Goal: Transaction & Acquisition: Purchase product/service

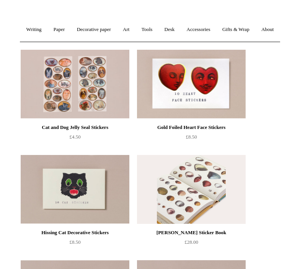
scroll to position [86, 0]
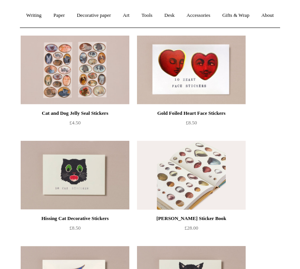
click at [213, 191] on img at bounding box center [191, 175] width 109 height 69
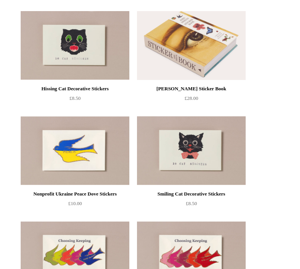
scroll to position [215, 0]
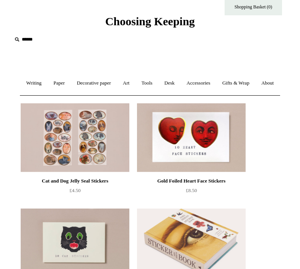
scroll to position [243, 0]
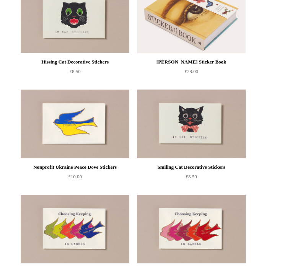
click at [86, 144] on img at bounding box center [75, 124] width 109 height 69
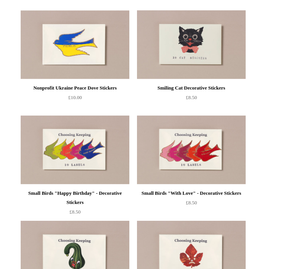
scroll to position [321, 0]
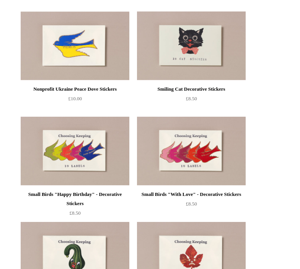
click at [7, 62] on div "Cat and Dog Jelly Seal Stickers £4.50 Gold Foiled Heart Face Stickers" at bounding box center [150, 218] width 300 height 842
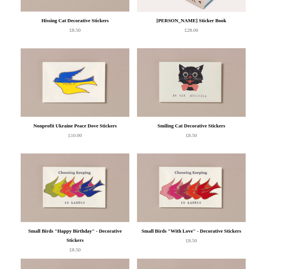
scroll to position [173, 0]
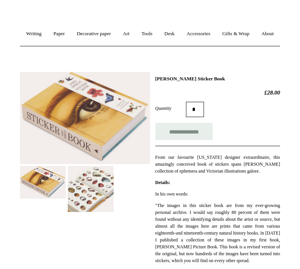
scroll to position [92, 0]
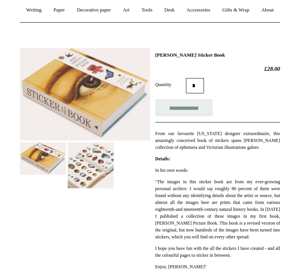
click at [92, 185] on img at bounding box center [91, 165] width 46 height 46
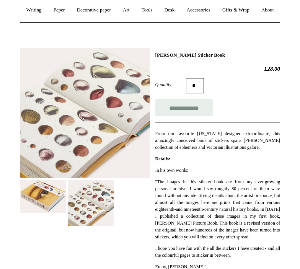
click at [233, 183] on div "**********" at bounding box center [217, 189] width 125 height 274
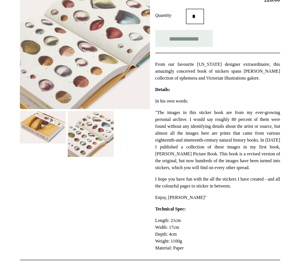
scroll to position [161, 0]
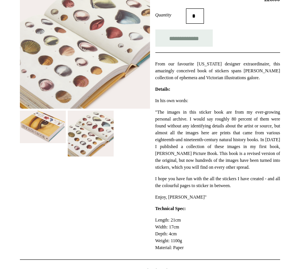
click at [135, 150] on div at bounding box center [85, 65] width 130 height 184
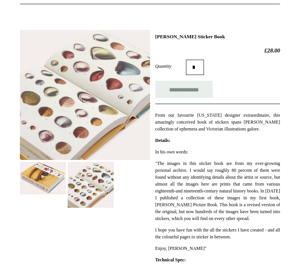
scroll to position [110, 0]
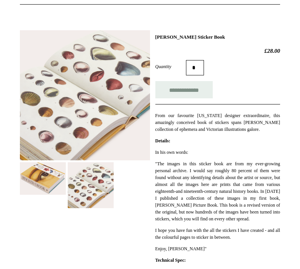
click at [53, 195] on img at bounding box center [43, 178] width 46 height 33
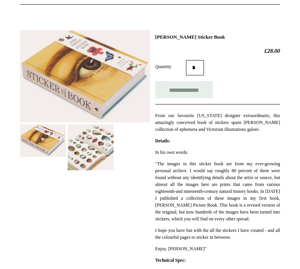
click at [89, 158] on img at bounding box center [91, 147] width 46 height 46
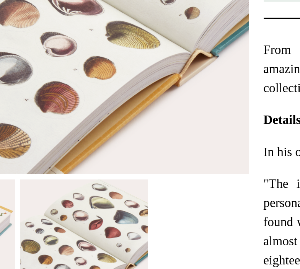
scroll to position [186, 0]
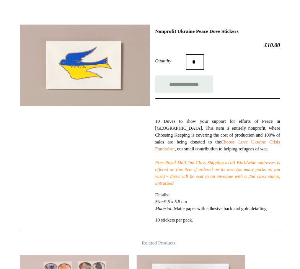
scroll to position [117, 0]
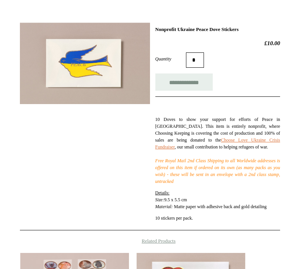
click at [92, 151] on div "**********" at bounding box center [150, 124] width 260 height 214
click at [96, 156] on div "**********" at bounding box center [150, 124] width 260 height 214
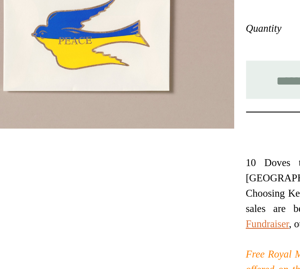
scroll to position [96, 0]
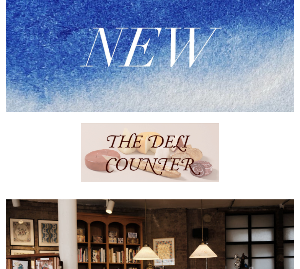
scroll to position [205, 0]
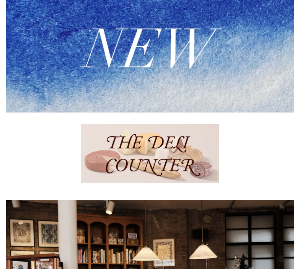
click at [134, 112] on img at bounding box center [150, 51] width 288 height 123
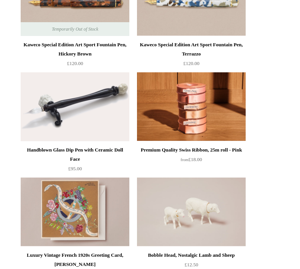
scroll to position [702, 0]
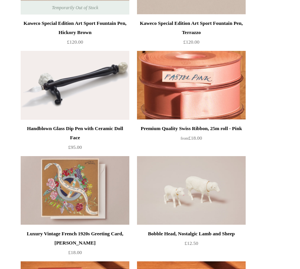
click at [230, 120] on img at bounding box center [191, 85] width 109 height 69
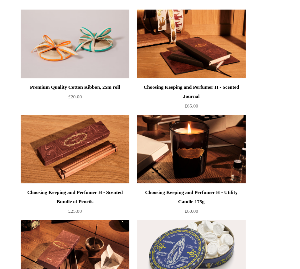
scroll to position [1376, 0]
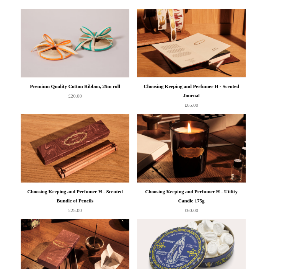
click at [217, 68] on img at bounding box center [191, 43] width 109 height 69
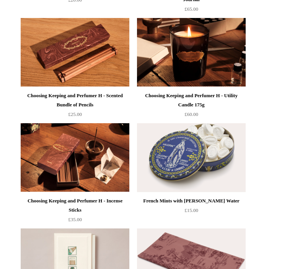
scroll to position [1471, 0]
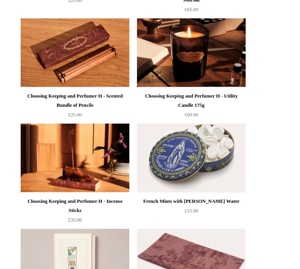
click at [85, 177] on img at bounding box center [75, 158] width 109 height 69
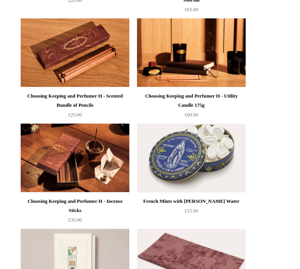
click at [197, 85] on img at bounding box center [191, 52] width 109 height 69
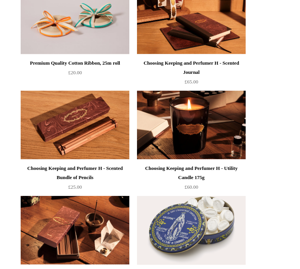
scroll to position [1400, 0]
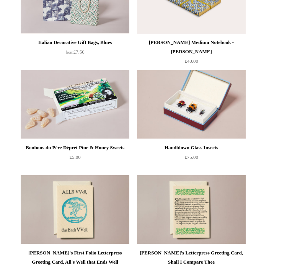
scroll to position [2052, 0]
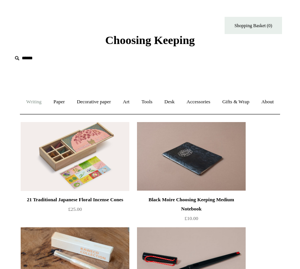
scroll to position [0, 0]
click at [44, 105] on link "Writing +" at bounding box center [34, 102] width 26 height 20
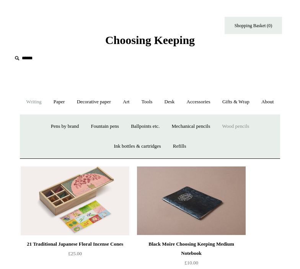
click at [233, 137] on link "Wood pencils +" at bounding box center [236, 126] width 38 height 20
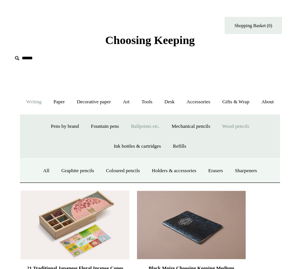
click at [154, 137] on link "Ballpoints etc. +" at bounding box center [144, 126] width 39 height 20
click at [62, 181] on link "All" at bounding box center [64, 171] width 17 height 20
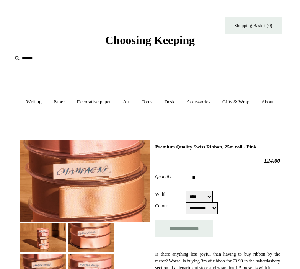
select select "****"
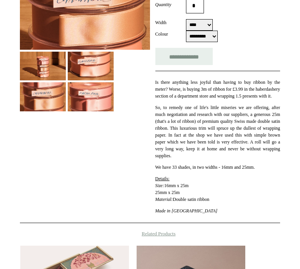
scroll to position [105, 0]
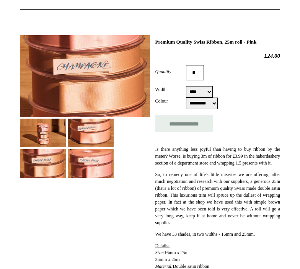
click at [92, 178] on img at bounding box center [91, 163] width 46 height 29
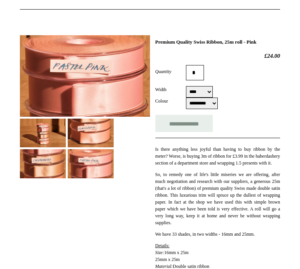
click at [97, 147] on img at bounding box center [91, 133] width 46 height 29
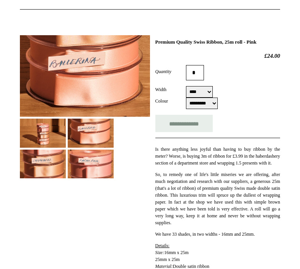
click at [53, 178] on img at bounding box center [43, 164] width 46 height 29
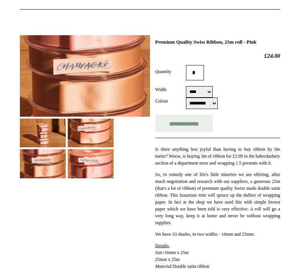
click at [50, 147] on img at bounding box center [43, 133] width 46 height 29
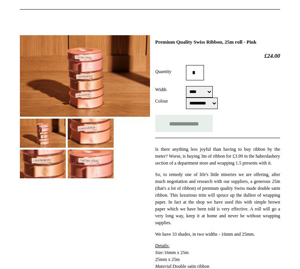
select select "**********"
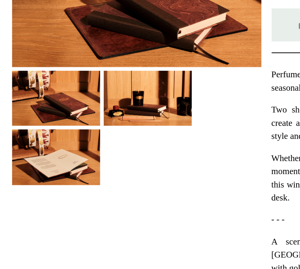
scroll to position [119, 0]
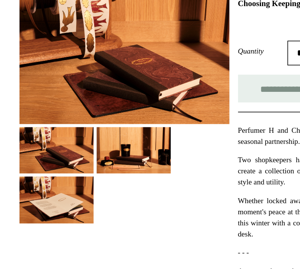
click at [22, 116] on img at bounding box center [43, 118] width 46 height 29
click at [81, 113] on img at bounding box center [91, 118] width 46 height 29
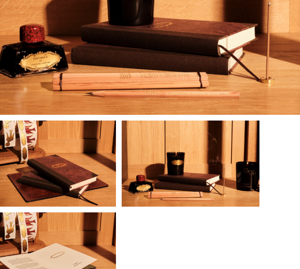
scroll to position [168, 0]
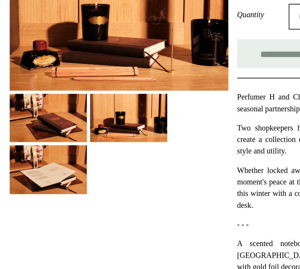
click at [33, 115] on img at bounding box center [43, 100] width 46 height 29
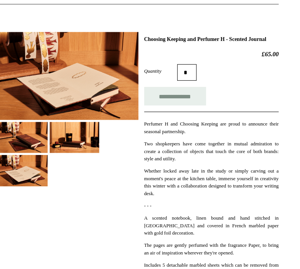
scroll to position [109, 0]
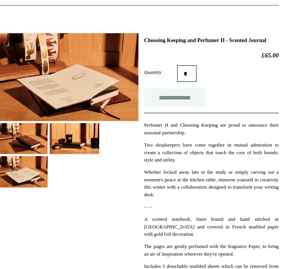
click at [173, 99] on input "**********" at bounding box center [183, 89] width 57 height 17
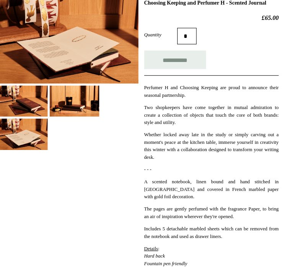
scroll to position [126, 0]
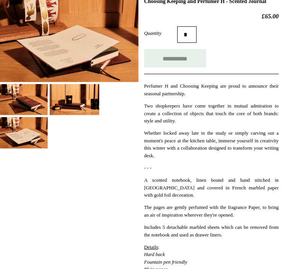
type input "**********"
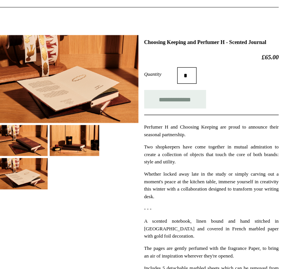
scroll to position [96, 0]
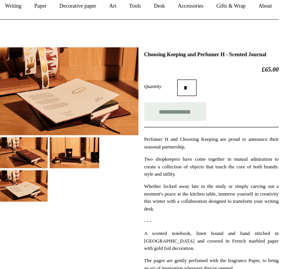
click at [68, 156] on img at bounding box center [91, 141] width 46 height 29
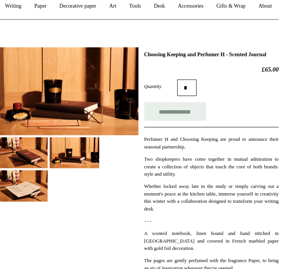
click at [21, 154] on img at bounding box center [43, 141] width 46 height 29
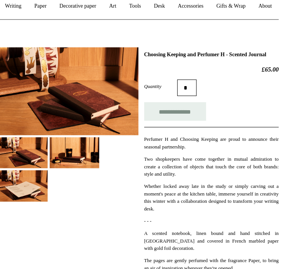
click at [68, 156] on img at bounding box center [91, 141] width 46 height 29
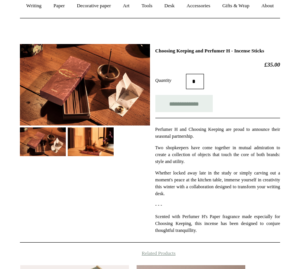
scroll to position [61, 0]
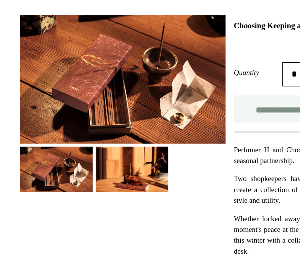
click at [167, 130] on input "**********" at bounding box center [183, 138] width 57 height 17
type input "**********"
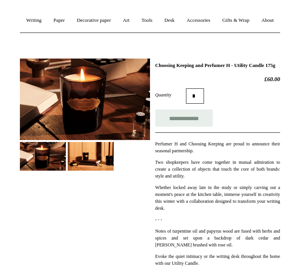
scroll to position [41, 0]
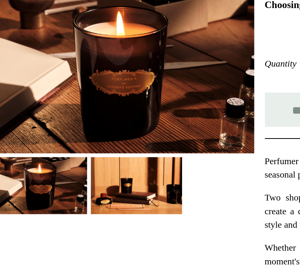
click at [70, 182] on img at bounding box center [91, 196] width 46 height 29
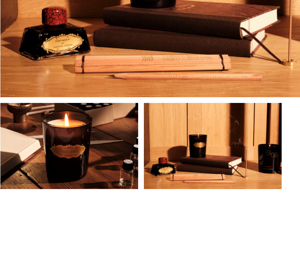
click at [20, 182] on img at bounding box center [43, 196] width 46 height 29
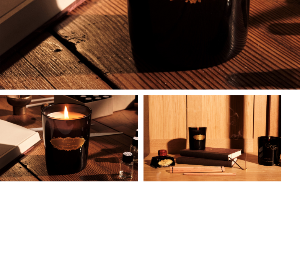
click at [68, 182] on img at bounding box center [91, 196] width 46 height 29
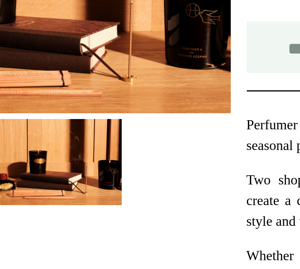
scroll to position [150, 0]
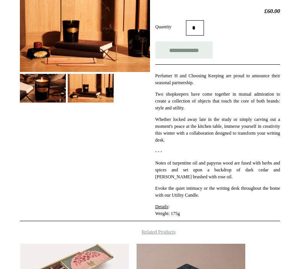
click at [225, 111] on p "Two shopkeepers have come together in mutual admiration to create a collection …" at bounding box center [217, 101] width 125 height 21
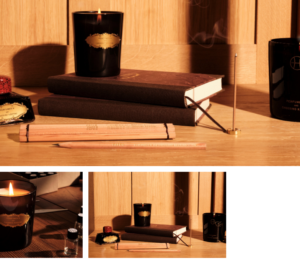
scroll to position [104, 0]
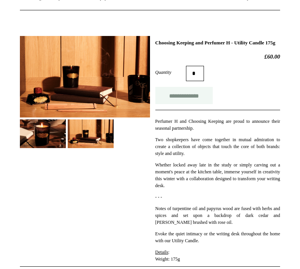
click at [194, 104] on input "**********" at bounding box center [183, 95] width 57 height 17
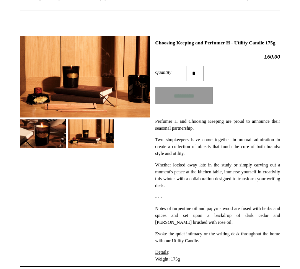
type input "**********"
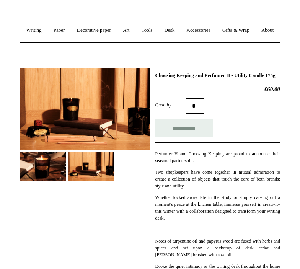
scroll to position [47, 0]
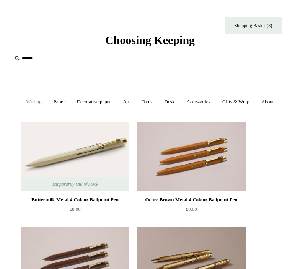
click at [41, 99] on link "Writing +" at bounding box center [34, 102] width 26 height 20
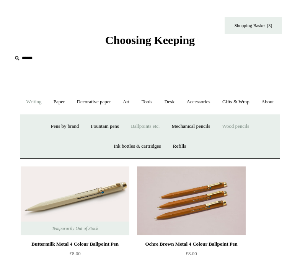
click at [237, 137] on link "Wood pencils +" at bounding box center [236, 126] width 38 height 20
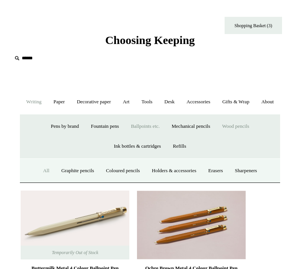
click at [37, 181] on link "All" at bounding box center [45, 171] width 17 height 20
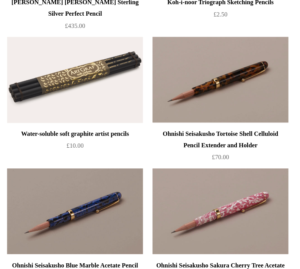
scroll to position [208, 0]
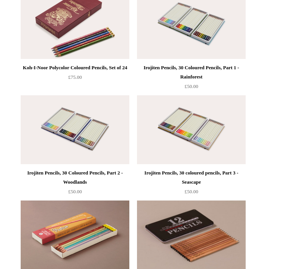
scroll to position [659, 0]
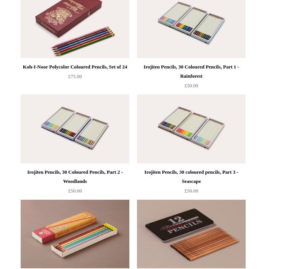
click at [270, 78] on ul "Caran d'Ache Swiss Wood 348 HB Pencil £5.00 "Woods" Pencil Set" at bounding box center [159, 195] width 282 height 1473
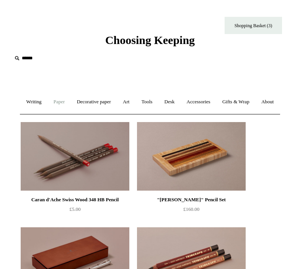
scroll to position [0, 0]
click at [70, 100] on link "Paper +" at bounding box center [59, 102] width 22 height 20
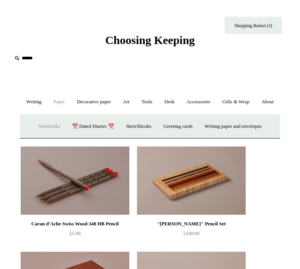
click at [39, 137] on link "Notebooks +" at bounding box center [49, 126] width 32 height 20
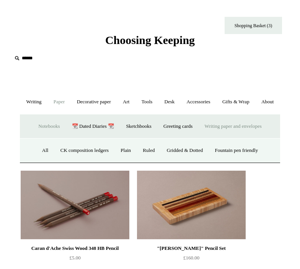
click at [239, 137] on link "Writing paper and envelopes +" at bounding box center [233, 126] width 68 height 20
click at [75, 161] on link "All" at bounding box center [75, 150] width 17 height 20
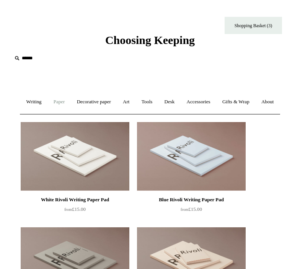
click at [67, 101] on link "Paper +" at bounding box center [59, 102] width 22 height 20
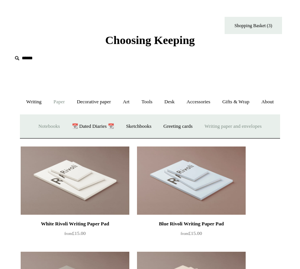
click at [44, 137] on link "Notebooks +" at bounding box center [49, 126] width 32 height 20
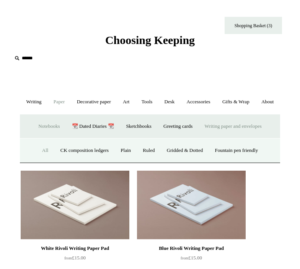
click at [42, 161] on link "All" at bounding box center [45, 150] width 17 height 20
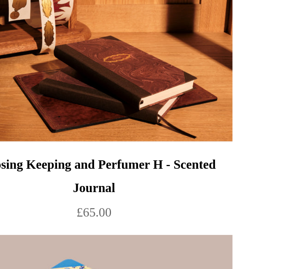
scroll to position [4380, 0]
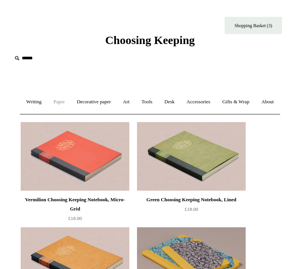
scroll to position [0, 0]
click at [69, 102] on link "Paper +" at bounding box center [59, 102] width 22 height 20
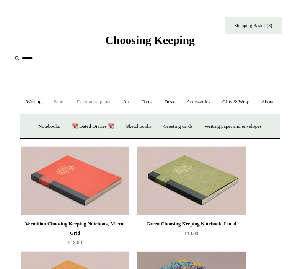
click at [94, 99] on link "Decorative paper +" at bounding box center [94, 102] width 45 height 20
click at [135, 103] on link "Art +" at bounding box center [125, 102] width 17 height 20
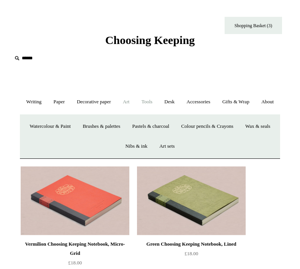
click at [158, 104] on link "Tools +" at bounding box center [147, 102] width 22 height 20
click input "text"
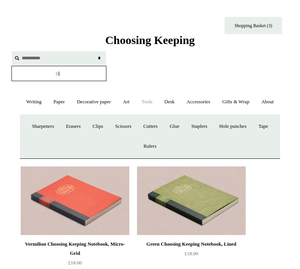
type input "**********"
click input "*"
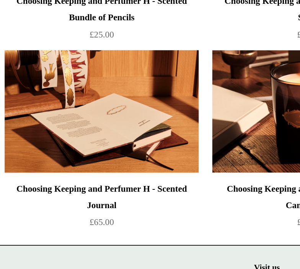
scroll to position [154, 0]
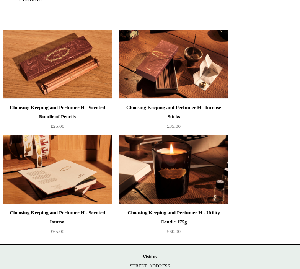
click at [72, 190] on img at bounding box center [57, 169] width 109 height 69
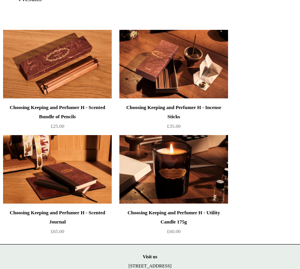
click at [266, 87] on div "Choosing Keeping and Perfumer H - Scented Bundle of Pencils £25.00" at bounding box center [142, 131] width 285 height 210
click at [262, 85] on div "Choosing Keeping and Perfumer H - Scented Bundle of Pencils £25.00" at bounding box center [142, 131] width 285 height 210
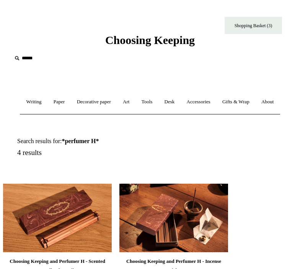
scroll to position [0, 0]
click at [261, 21] on link "Shopping Basket (3)" at bounding box center [253, 25] width 57 height 17
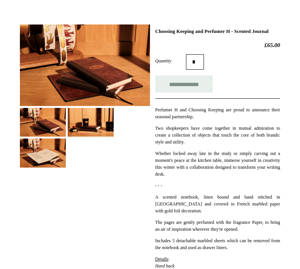
scroll to position [116, 0]
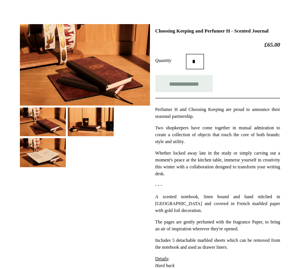
click at [228, 177] on p "Whether locked away late in the study or simply carving out a moment's peace at…" at bounding box center [217, 164] width 125 height 28
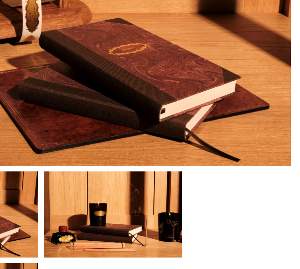
scroll to position [83, 0]
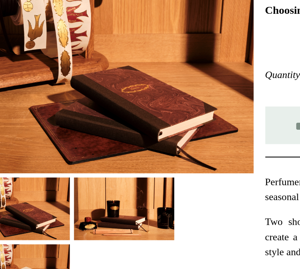
click at [68, 140] on img at bounding box center [91, 154] width 46 height 29
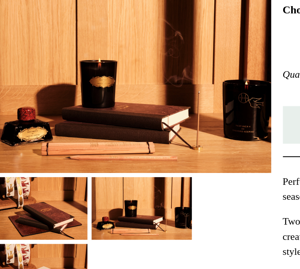
click at [20, 140] on img at bounding box center [43, 154] width 46 height 29
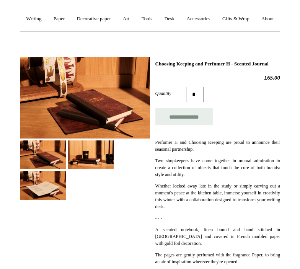
click at [47, 198] on img at bounding box center [43, 185] width 46 height 29
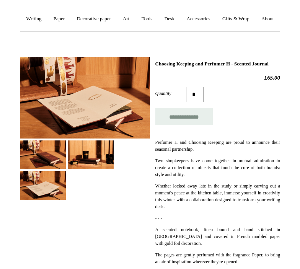
scroll to position [75, 0]
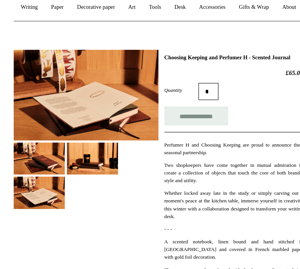
click at [75, 163] on img at bounding box center [91, 163] width 46 height 29
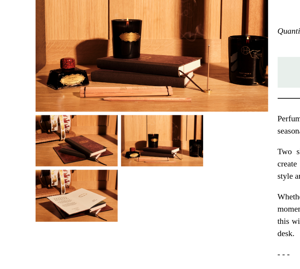
scroll to position [95, 0]
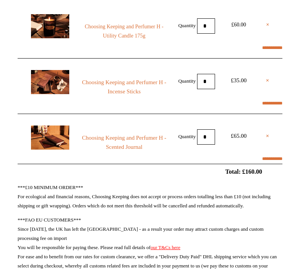
scroll to position [205, 0]
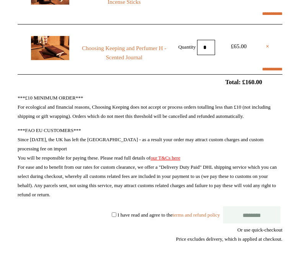
select select "**********"
type input "*******"
click at [144, 121] on p "***£10 MINIMUM ORDER*** For ecological and financial reasons, Choosing Keeping …" at bounding box center [150, 107] width 265 height 28
select select "*******"
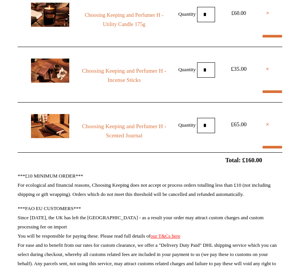
scroll to position [121, 0]
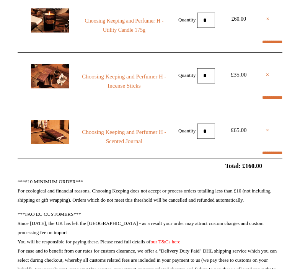
click at [268, 135] on link "×" at bounding box center [267, 129] width 3 height 9
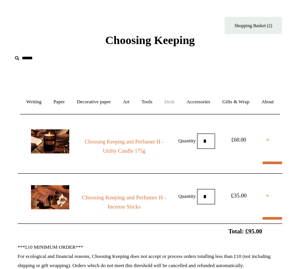
select select "**********"
type input "*******"
select select "*******"
click at [199, 98] on link "Accessories +" at bounding box center [198, 102] width 34 height 20
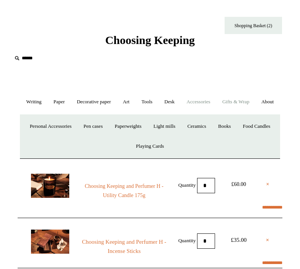
click at [241, 102] on link "Gifts & Wrap +" at bounding box center [236, 102] width 38 height 20
click at [255, 137] on link "Stickers" at bounding box center [241, 126] width 27 height 20
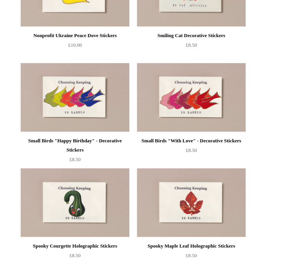
scroll to position [365, 0]
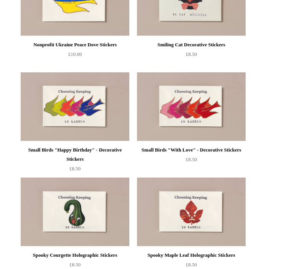
click at [81, 36] on img at bounding box center [75, 1] width 109 height 69
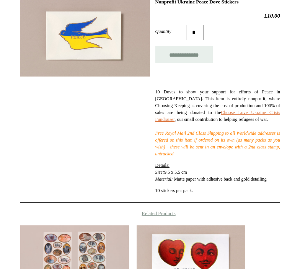
scroll to position [147, 0]
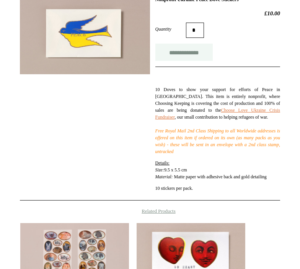
click at [186, 61] on input "**********" at bounding box center [183, 52] width 57 height 17
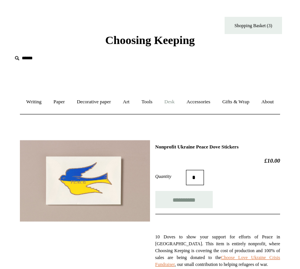
scroll to position [0, 0]
click at [180, 101] on link "Desk +" at bounding box center [169, 102] width 21 height 20
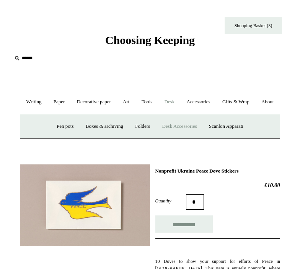
type input "**********"
click at [256, 112] on link "About +" at bounding box center [267, 102] width 23 height 20
click at [212, 99] on link "Accessories +" at bounding box center [198, 102] width 34 height 20
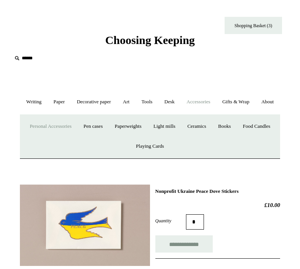
click at [77, 137] on link "Personal Accessories +" at bounding box center [50, 126] width 52 height 20
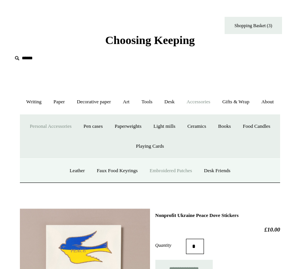
click at [177, 181] on link "Embroidered Patches" at bounding box center [170, 171] width 53 height 20
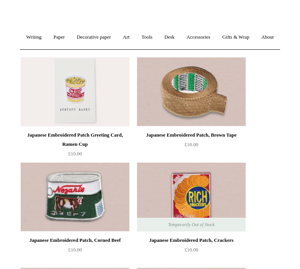
scroll to position [30, 0]
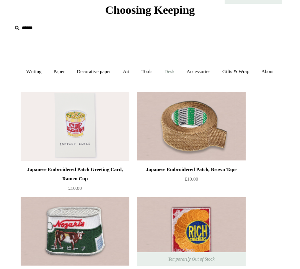
click at [180, 73] on link "Desk +" at bounding box center [169, 72] width 21 height 20
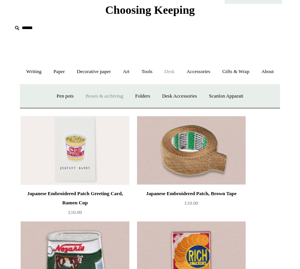
click at [102, 106] on link "Boxes & archiving" at bounding box center [104, 96] width 48 height 20
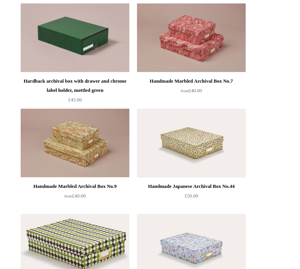
scroll to position [543, 0]
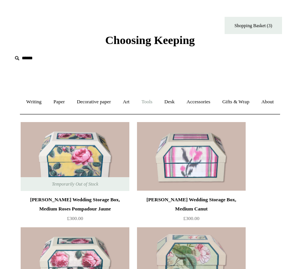
scroll to position [0, 0]
click at [158, 103] on link "Tools +" at bounding box center [147, 102] width 22 height 20
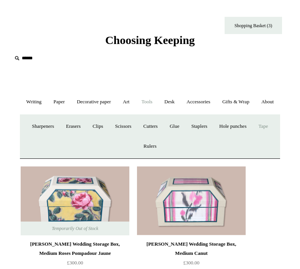
click at [253, 137] on link "Tape +" at bounding box center [263, 126] width 20 height 20
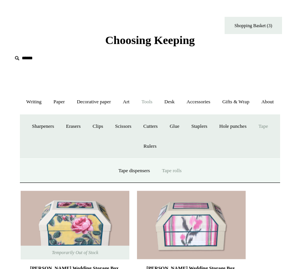
click at [170, 181] on link "Tape rolls" at bounding box center [171, 171] width 30 height 20
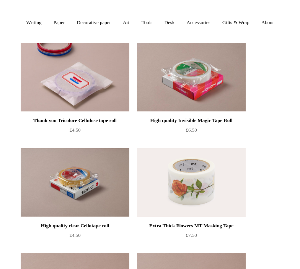
scroll to position [136, 0]
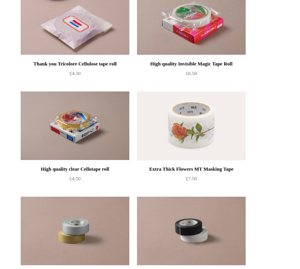
click at [270, 145] on ul "Thank you Tricolore Cellulose tape roll £4.50 High quality Invisible Magic Tape…" at bounding box center [159, 192] width 282 height 421
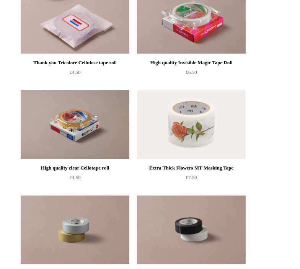
scroll to position [139, 0]
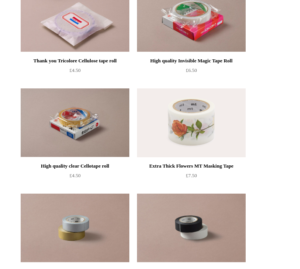
click at [270, 140] on ul "Thank you Tricolore Cellulose tape roll £4.50 High quality Invisible Magic Tape…" at bounding box center [159, 189] width 282 height 421
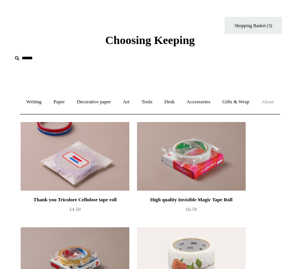
scroll to position [0, 0]
click at [158, 101] on link "Tools +" at bounding box center [147, 102] width 22 height 20
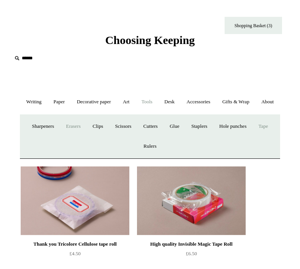
click at [82, 137] on link "Erasers" at bounding box center [72, 126] width 25 height 20
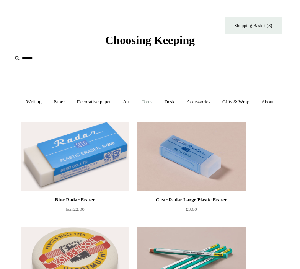
click at [158, 104] on link "Tools +" at bounding box center [147, 102] width 22 height 20
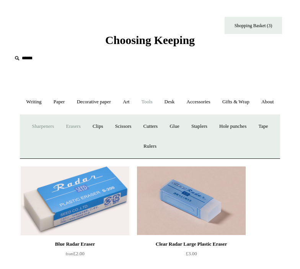
click at [49, 137] on link "Sharpeners" at bounding box center [42, 126] width 33 height 20
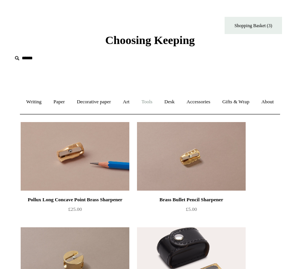
click at [158, 100] on link "Tools +" at bounding box center [147, 102] width 22 height 20
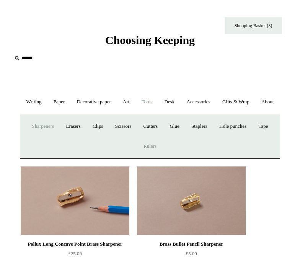
click at [158, 156] on link "Rulers" at bounding box center [150, 146] width 24 height 20
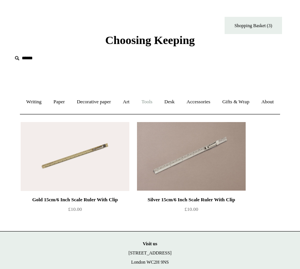
click at [158, 98] on link "Tools +" at bounding box center [147, 102] width 22 height 20
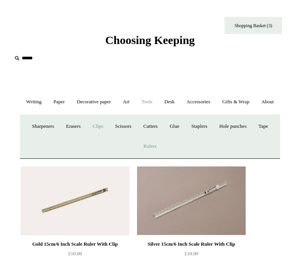
click at [108, 137] on link "Clips +" at bounding box center [97, 126] width 21 height 20
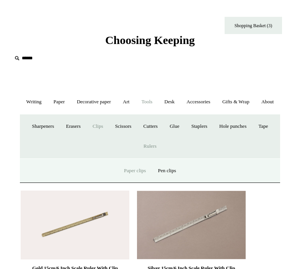
click at [139, 181] on link "Paper clips" at bounding box center [135, 171] width 33 height 20
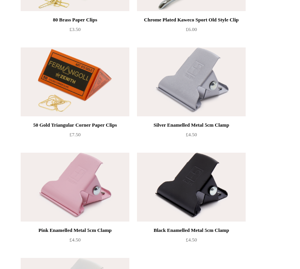
scroll to position [311, 0]
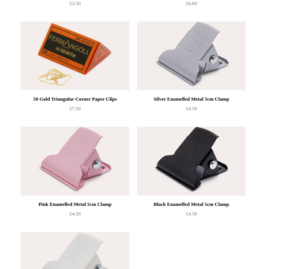
click at [280, 173] on ul "Temporarily Out of Stock 50 Steel Binder Clips £7.50 50 Steel Triangular Corner…" at bounding box center [159, 70] width 282 height 526
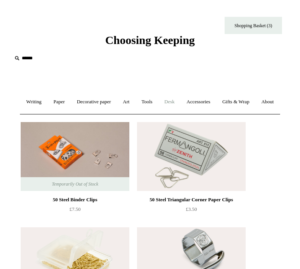
scroll to position [0, 0]
click at [180, 100] on link "Desk +" at bounding box center [169, 102] width 21 height 20
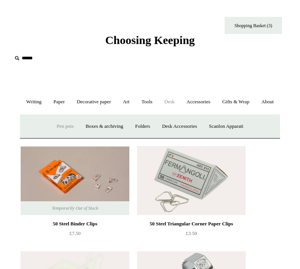
click at [68, 137] on link "Pen pots" at bounding box center [65, 126] width 28 height 20
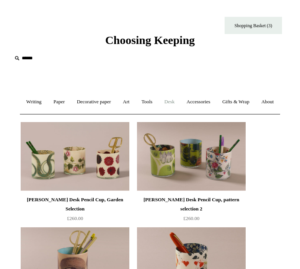
click at [180, 101] on link "Desk +" at bounding box center [169, 102] width 21 height 20
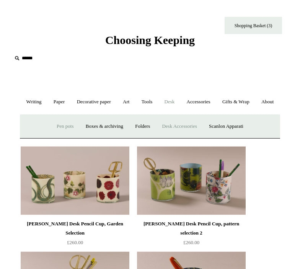
click at [182, 137] on link "Desk Accessories" at bounding box center [179, 126] width 46 height 20
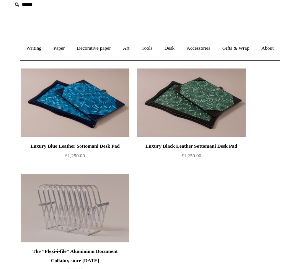
click at [272, 136] on ul "Luxury Blue Leather Sottomani Desk Pad £1,250.00 Luxury Black Leather Sottomani…" at bounding box center [159, 170] width 282 height 210
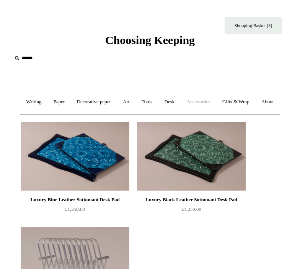
click at [216, 103] on link "Accessories +" at bounding box center [198, 102] width 34 height 20
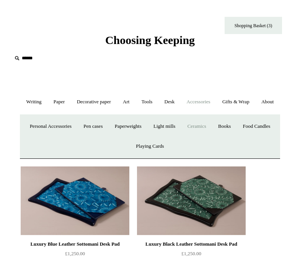
click at [212, 137] on link "Ceramics +" at bounding box center [196, 126] width 29 height 20
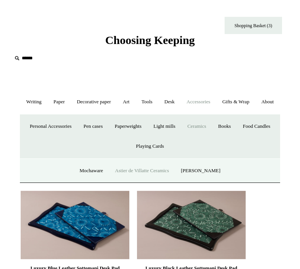
click at [133, 181] on link "Astier de Villatte Ceramics" at bounding box center [142, 171] width 65 height 20
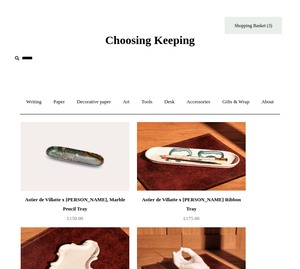
scroll to position [143, 0]
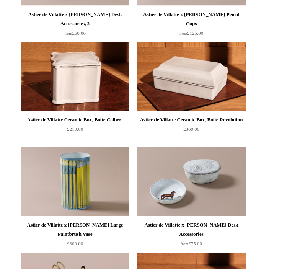
click at [264, 199] on ul "Astier de Villatte x John Derian Desk, Marble Pencil Tray £150.00 Astier de Vil…" at bounding box center [159, 91] width 282 height 736
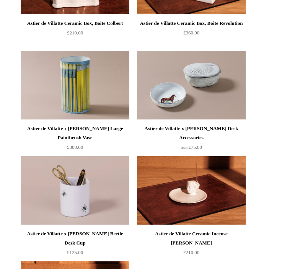
scroll to position [507, 0]
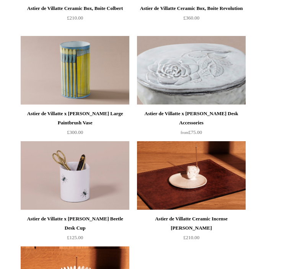
click at [212, 104] on img at bounding box center [191, 70] width 109 height 69
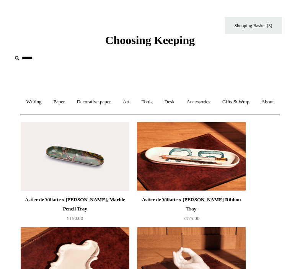
scroll to position [0, 0]
click at [251, 104] on link "Gifts & Wrap +" at bounding box center [236, 102] width 38 height 20
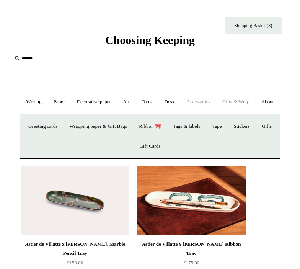
click at [210, 104] on link "Accessories +" at bounding box center [198, 102] width 34 height 20
click at [180, 100] on link "Desk +" at bounding box center [169, 102] width 21 height 20
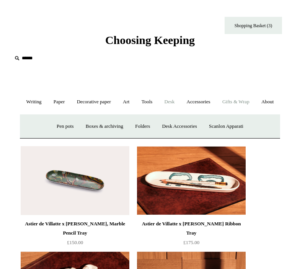
click at [249, 101] on link "Gifts & Wrap +" at bounding box center [236, 102] width 38 height 20
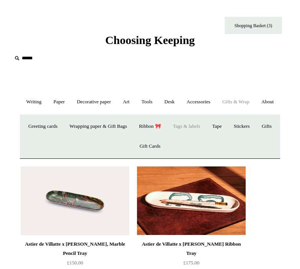
click at [205, 137] on link "Tags & labels" at bounding box center [187, 126] width 38 height 20
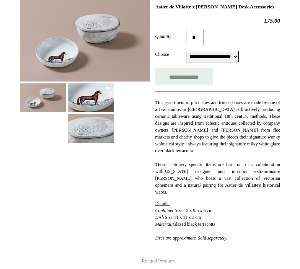
scroll to position [140, 0]
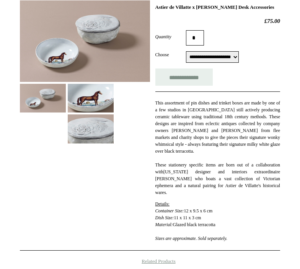
click at [83, 143] on img at bounding box center [91, 128] width 46 height 29
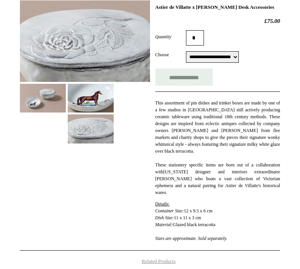
select select "**********"
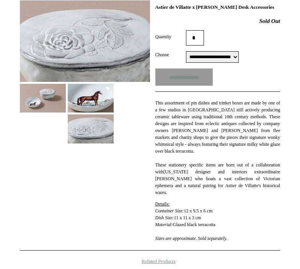
click at [221, 86] on div "**********" at bounding box center [217, 76] width 125 height 17
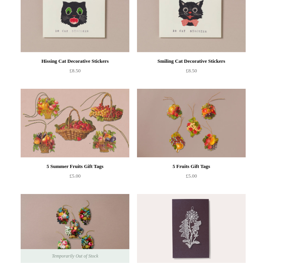
scroll to position [459, 0]
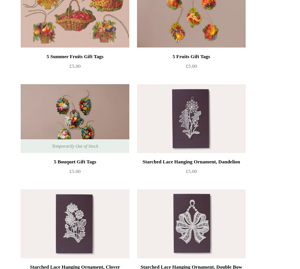
click at [269, 147] on ul "Red and Blue Jam Jar Labels £4.50 Choosing Keeping "Miniatures" Scalloped Decor…" at bounding box center [159, 81] width 282 height 842
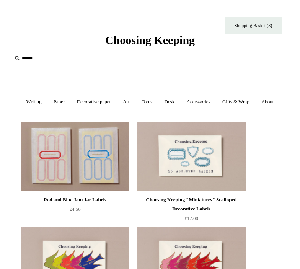
scroll to position [0, 0]
click at [256, 112] on link "About +" at bounding box center [267, 102] width 23 height 20
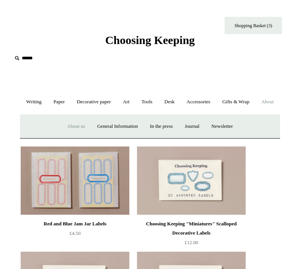
click at [75, 137] on link "About us" at bounding box center [76, 126] width 29 height 20
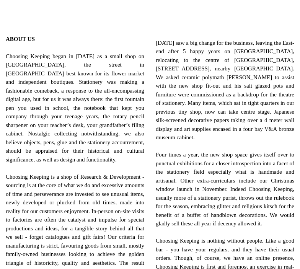
scroll to position [317, 0]
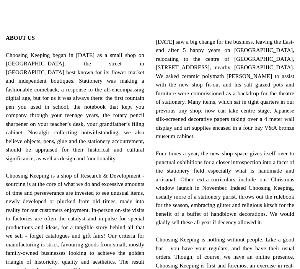
click at [256, 158] on span "[DATE] saw a big change for the business, leaving the East-end after 5 happy ye…" at bounding box center [225, 222] width 138 height 370
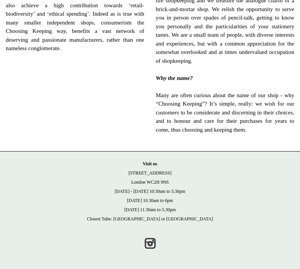
scroll to position [591, 0]
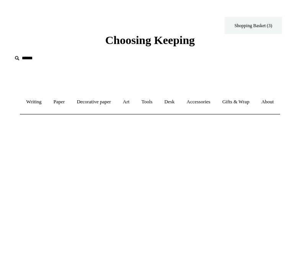
scroll to position [0, 0]
click at [263, 31] on link "Shopping Basket (3)" at bounding box center [253, 25] width 57 height 17
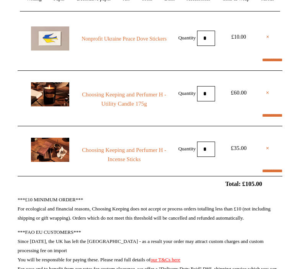
scroll to position [101, 0]
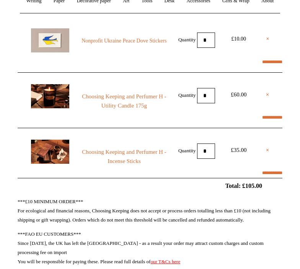
select select "**********"
type input "*******"
select select "*******"
click at [124, 110] on link "Choosing Keeping and Perfumer H - Utility Candle 175g" at bounding box center [124, 101] width 89 height 18
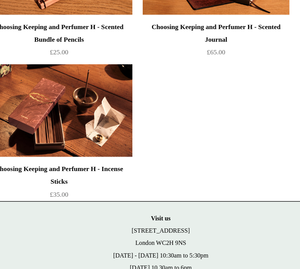
scroll to position [426, 0]
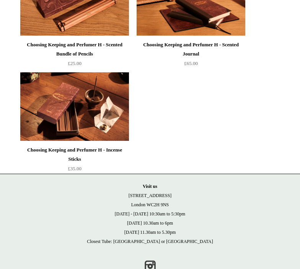
click at [130, 54] on div "Choosing Keeping and Perfumer H - Scented Bundle of Pencils £25.00" at bounding box center [74, 15] width 115 height 105
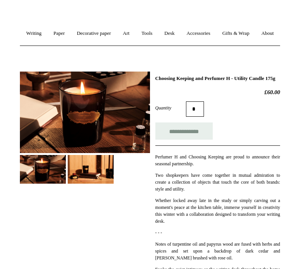
scroll to position [63, 0]
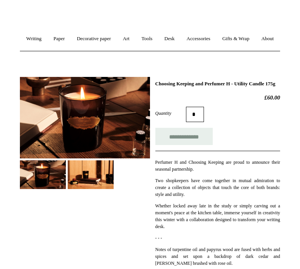
click at [83, 189] on img at bounding box center [91, 174] width 46 height 29
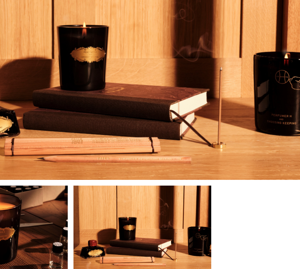
scroll to position [81, 0]
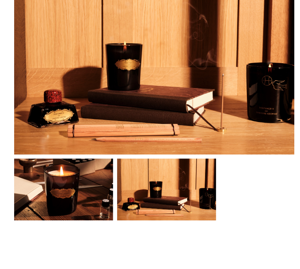
click at [100, 53] on div at bounding box center [85, 112] width 130 height 118
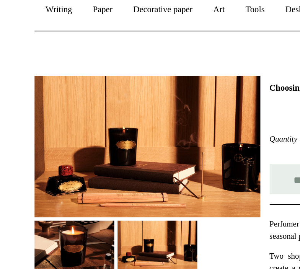
scroll to position [0, 0]
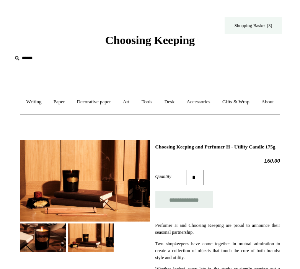
click at [261, 32] on link "Shopping Basket (3)" at bounding box center [253, 25] width 57 height 17
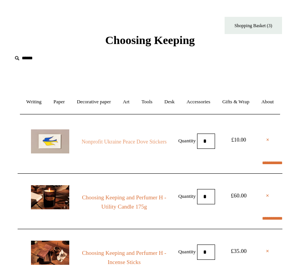
select select "**********"
type input "*******"
select select "*******"
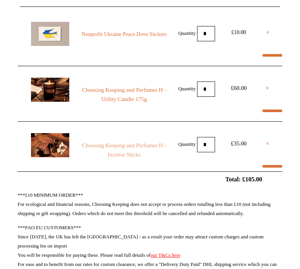
scroll to position [107, 0]
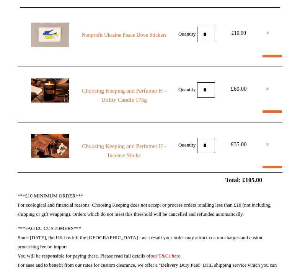
click at [165, 184] on h2 "Total: £105.00" at bounding box center [150, 179] width 300 height 7
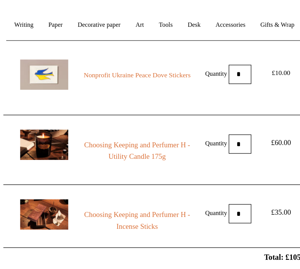
scroll to position [79, 0]
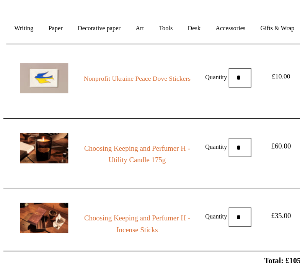
click at [36, 130] on img at bounding box center [50, 118] width 38 height 24
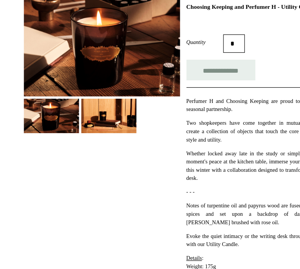
scroll to position [88, 0]
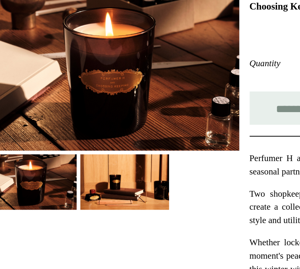
click at [68, 136] on img at bounding box center [91, 150] width 46 height 29
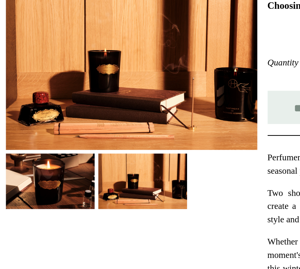
click at [68, 136] on img at bounding box center [91, 150] width 46 height 29
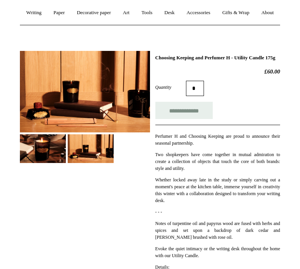
scroll to position [0, 0]
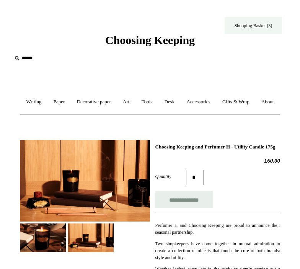
click at [277, 25] on link "Shopping Basket (3)" at bounding box center [253, 25] width 57 height 17
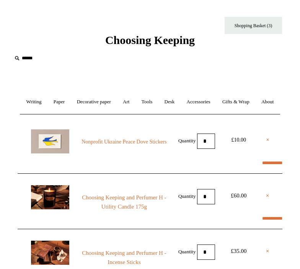
select select "**********"
type input "*******"
select select "*******"
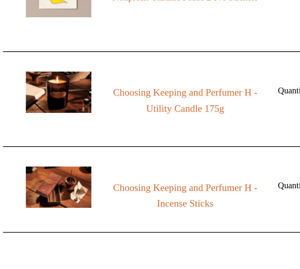
scroll to position [92, 0]
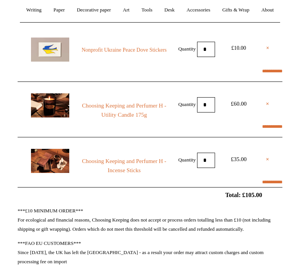
click at [52, 117] on img at bounding box center [50, 105] width 38 height 24
click at [104, 175] on link "Choosing Keeping and Perfumer H - Incense Sticks" at bounding box center [124, 165] width 89 height 18
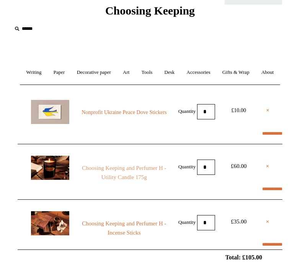
scroll to position [28, 0]
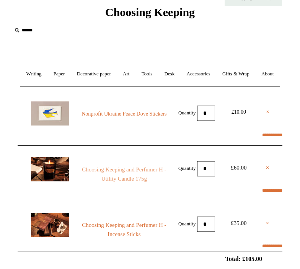
click at [117, 183] on link "Choosing Keeping and Perfumer H - Utility Candle 175g" at bounding box center [124, 174] width 89 height 18
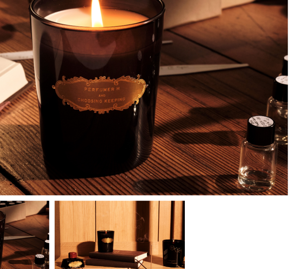
scroll to position [52, 0]
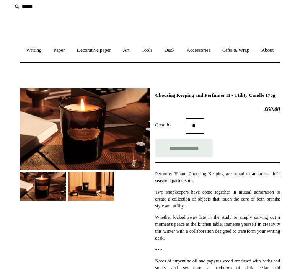
click at [91, 200] on img at bounding box center [91, 186] width 46 height 29
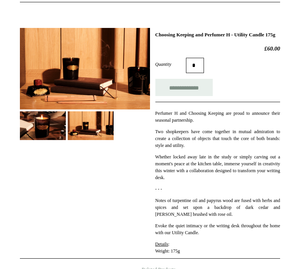
scroll to position [112, 0]
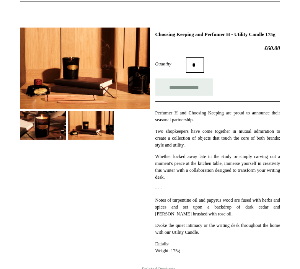
click at [236, 207] on div "Perfumer H and Choosing Keeping are proud to announce their seasonal partnershi…" at bounding box center [217, 177] width 125 height 153
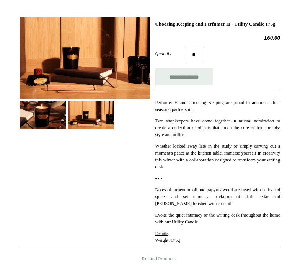
scroll to position [123, 0]
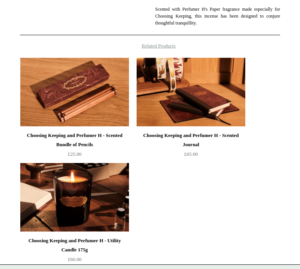
scroll to position [315, 0]
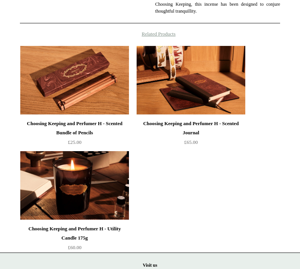
click at [166, 37] on h4 "Related Products" at bounding box center [150, 34] width 300 height 6
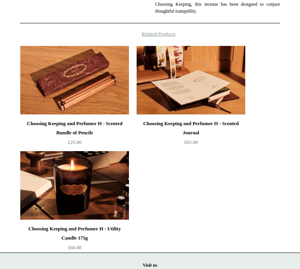
scroll to position [227, 0]
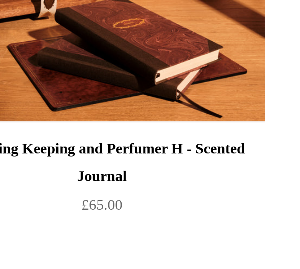
click at [93, 130] on div "Choosing Keeping and Perfumer H - Scented Bundle of Pencils £25.00" at bounding box center [150, 235] width 300 height 210
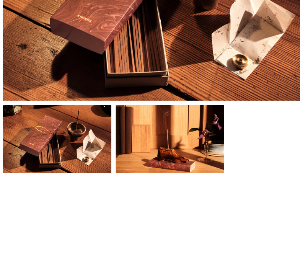
scroll to position [51, 0]
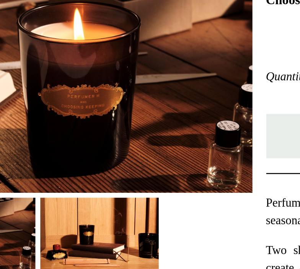
click at [155, 157] on h2 "£60.00" at bounding box center [217, 160] width 125 height 7
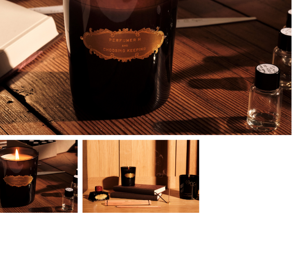
scroll to position [89, 0]
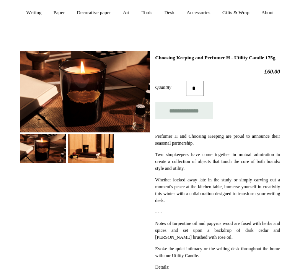
click at [236, 96] on div "Quantity *" at bounding box center [217, 88] width 125 height 15
click at [233, 96] on div "Quantity *" at bounding box center [217, 88] width 125 height 15
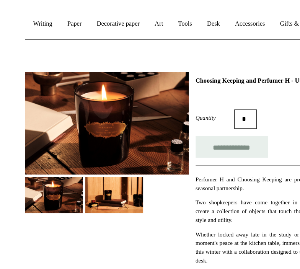
scroll to position [0, 0]
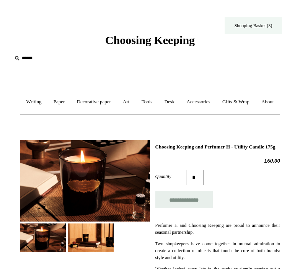
click at [259, 21] on link "Shopping Basket (3)" at bounding box center [253, 25] width 57 height 17
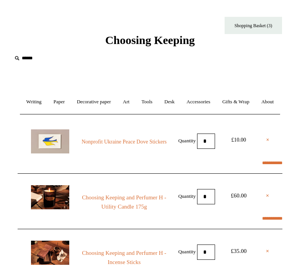
select select "**********"
type input "*******"
select select "*******"
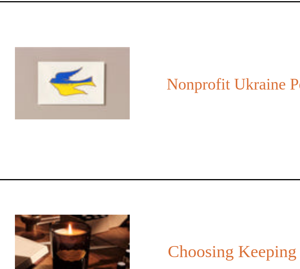
scroll to position [0, 0]
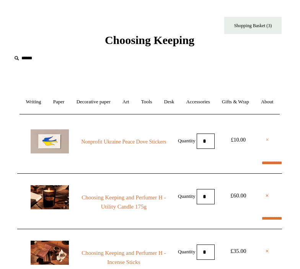
click at [266, 145] on link "×" at bounding box center [266, 139] width 3 height 9
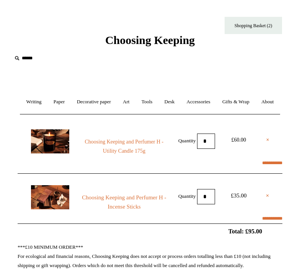
select select "**********"
type input "*******"
select select "*******"
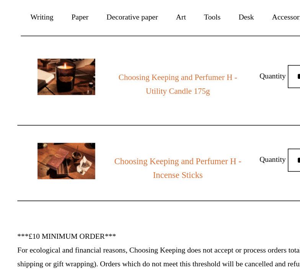
scroll to position [41, 0]
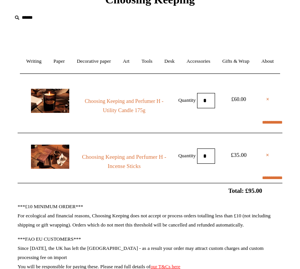
click at [266, 104] on link "×" at bounding box center [267, 99] width 3 height 9
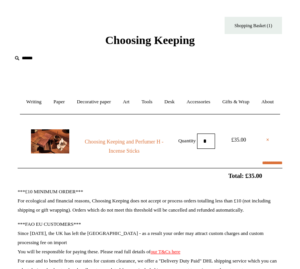
select select "**********"
type input "*******"
select select "*******"
click at [134, 156] on link "Choosing Keeping and Perfumer H - Incense Sticks" at bounding box center [124, 146] width 89 height 18
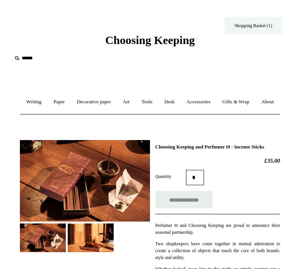
click at [258, 21] on link "Shopping Basket (1)" at bounding box center [253, 25] width 57 height 17
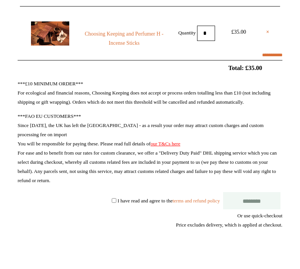
select select "**********"
type input "*******"
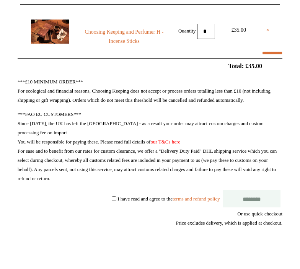
select select "*******"
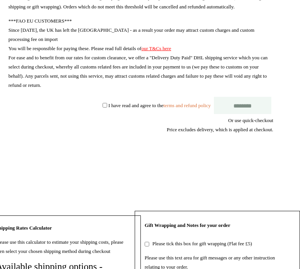
scroll to position [203, 9]
click at [142, 108] on label "I have read and agree to the terms and refund policy" at bounding box center [159, 105] width 102 height 6
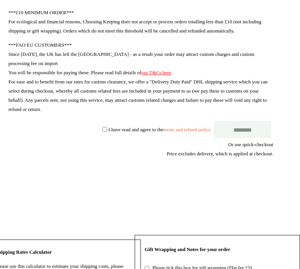
scroll to position [177, 9]
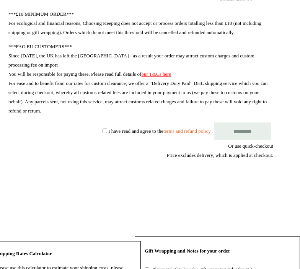
click at [245, 140] on input "********" at bounding box center [242, 130] width 57 height 17
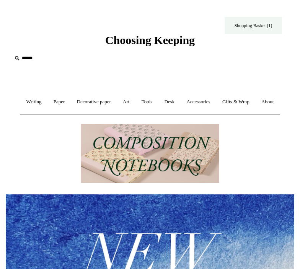
click at [265, 28] on link "Shopping Basket (1)" at bounding box center [253, 25] width 57 height 17
